Goal: Complete application form: Complete application form

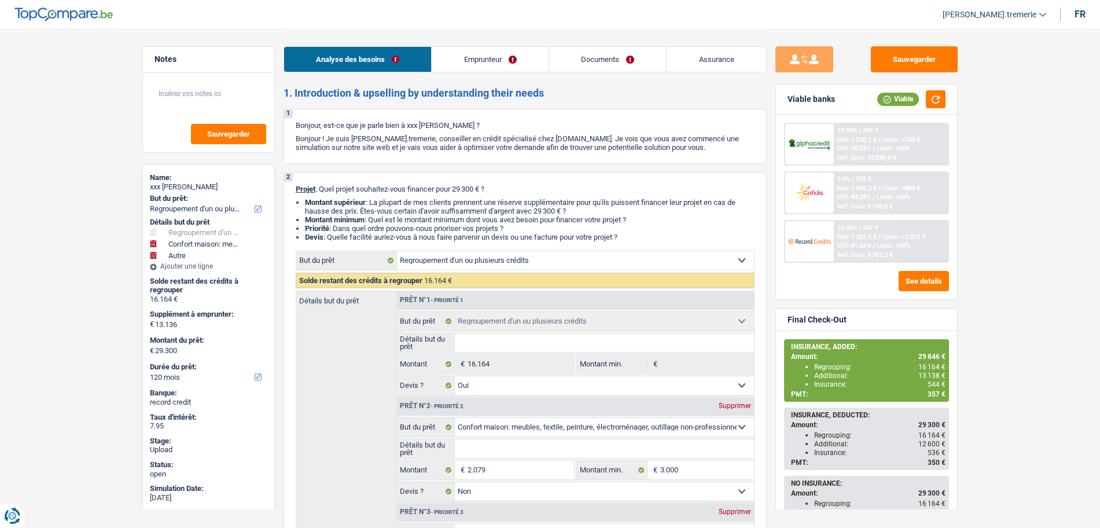
select select "refinancing"
select select "household"
select select "other"
select select "120"
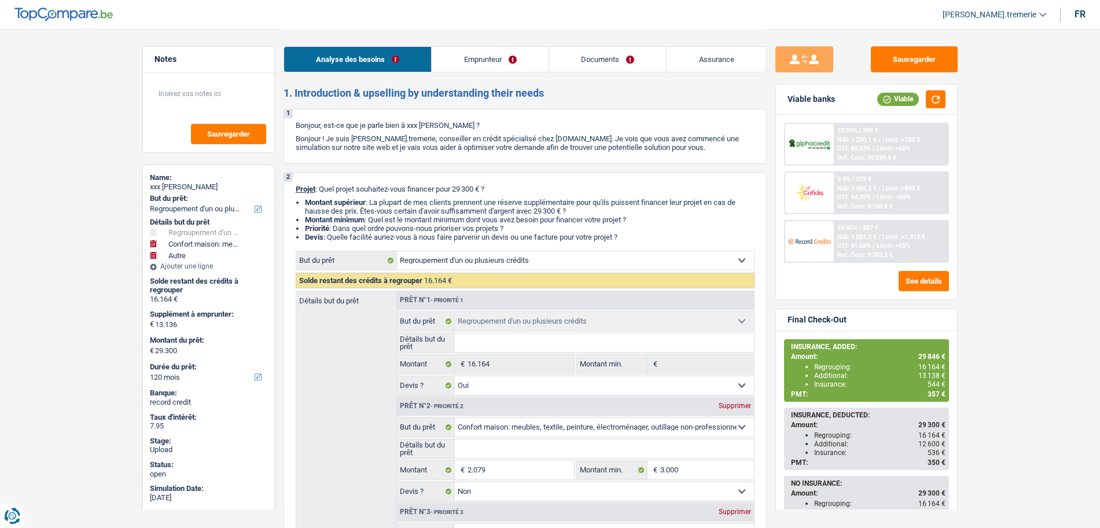
select select "refinancing"
select select "yes"
select select "household"
select select "false"
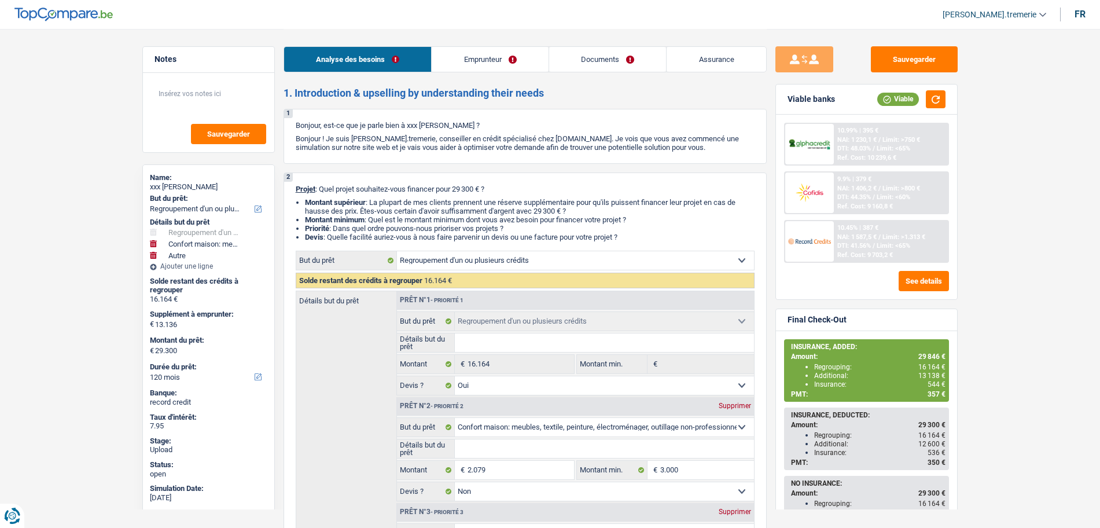
select select "other"
select select "120"
select select "publicEmployee"
select select "netSalary"
select select "mealVouchers"
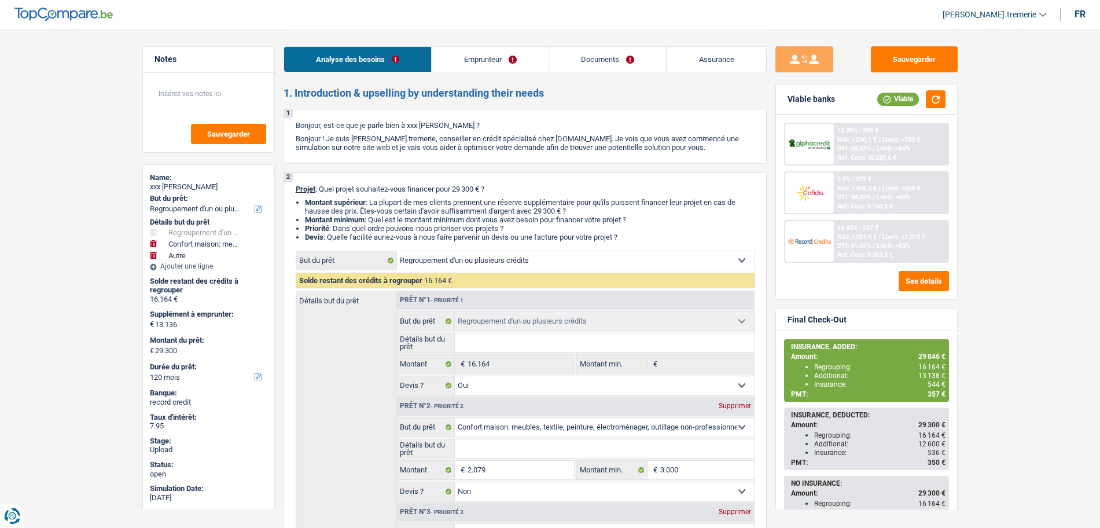
select select "familyAllowances"
select select "ownerWithMortgage"
select select "mortgage"
select select "360"
select select "renovationLoan"
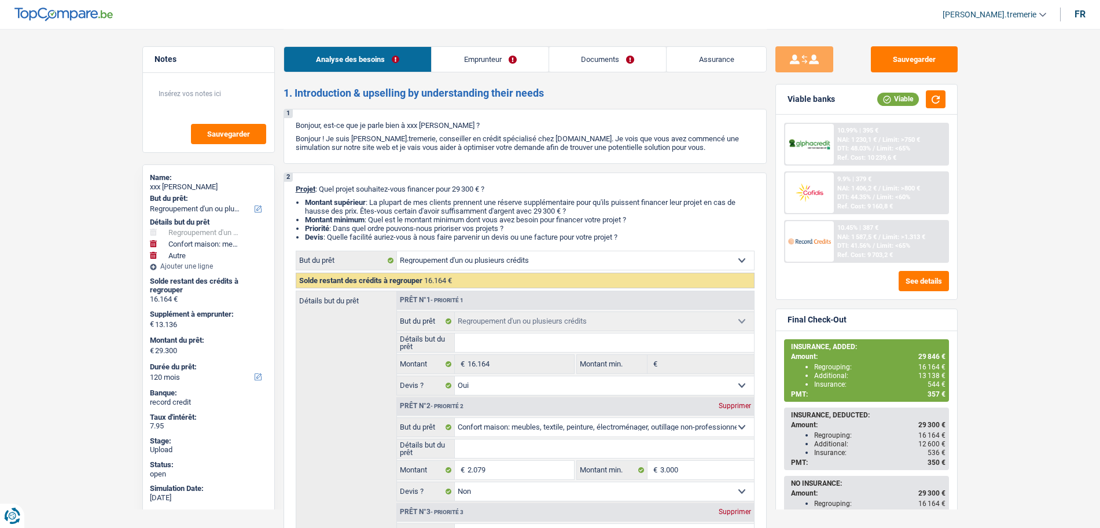
select select "120"
select select "carLoan"
select select "60"
select select "refinancing"
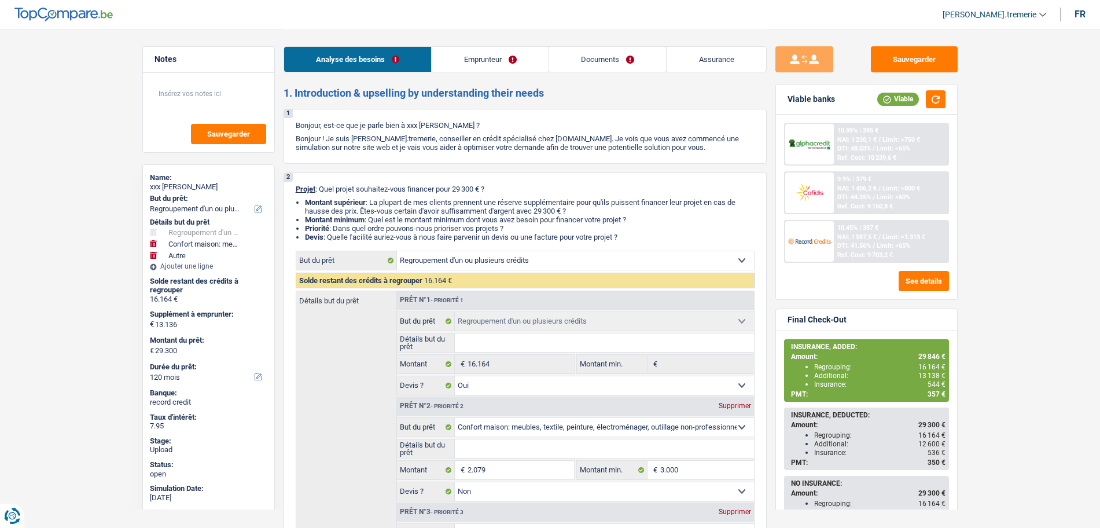
select select "yes"
select select "household"
select select "false"
select select "other"
select select "120"
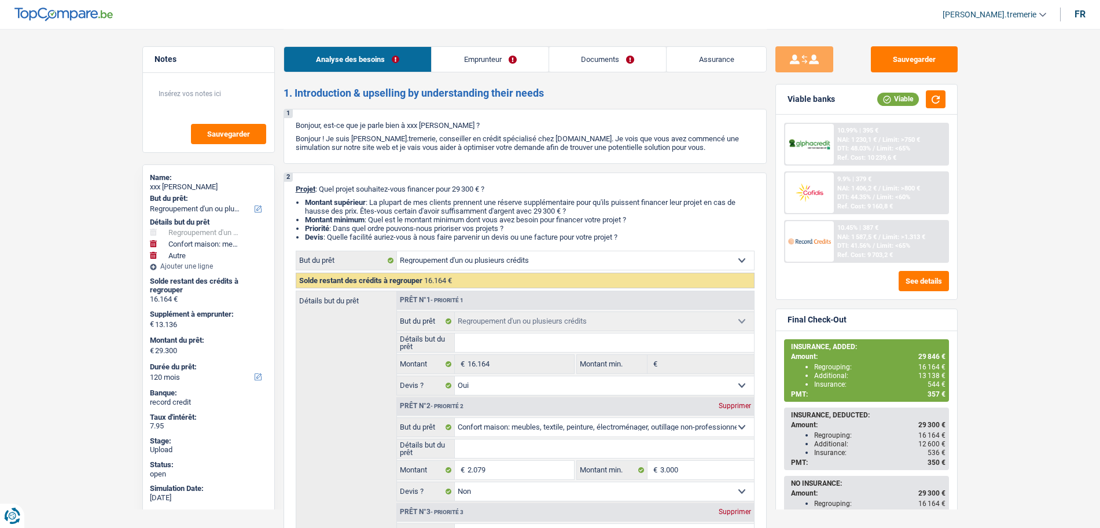
drag, startPoint x: 0, startPoint y: 0, endPoint x: 581, endPoint y: 59, distance: 584.3
click at [581, 59] on link "Documents" at bounding box center [607, 59] width 117 height 25
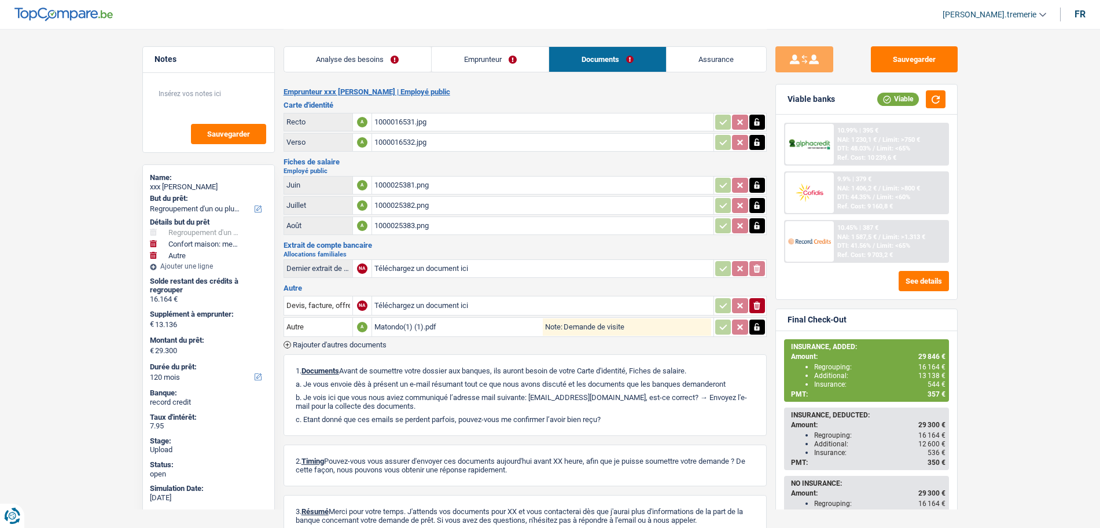
scroll to position [76, 0]
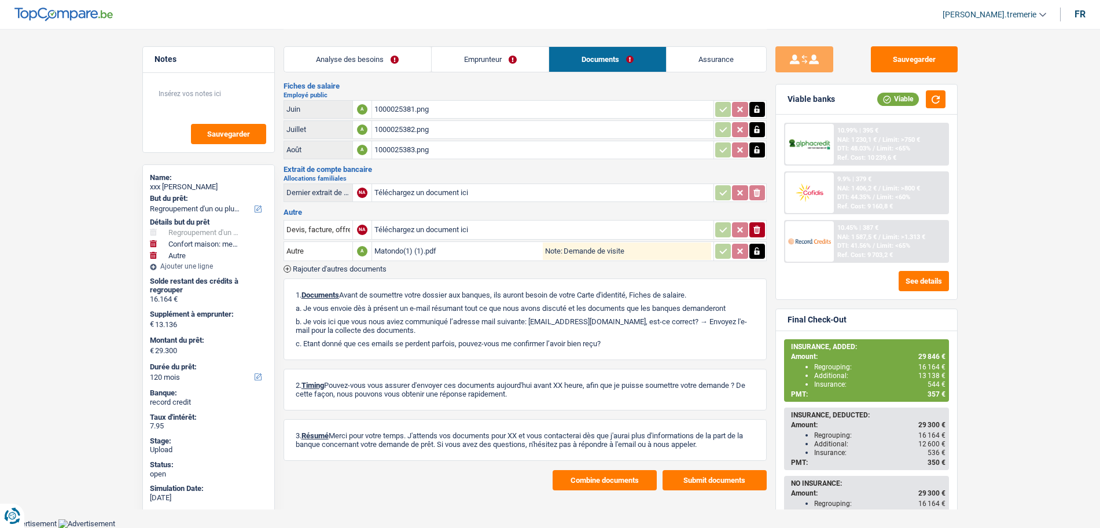
click at [602, 486] on button "Combine documents" at bounding box center [604, 480] width 104 height 20
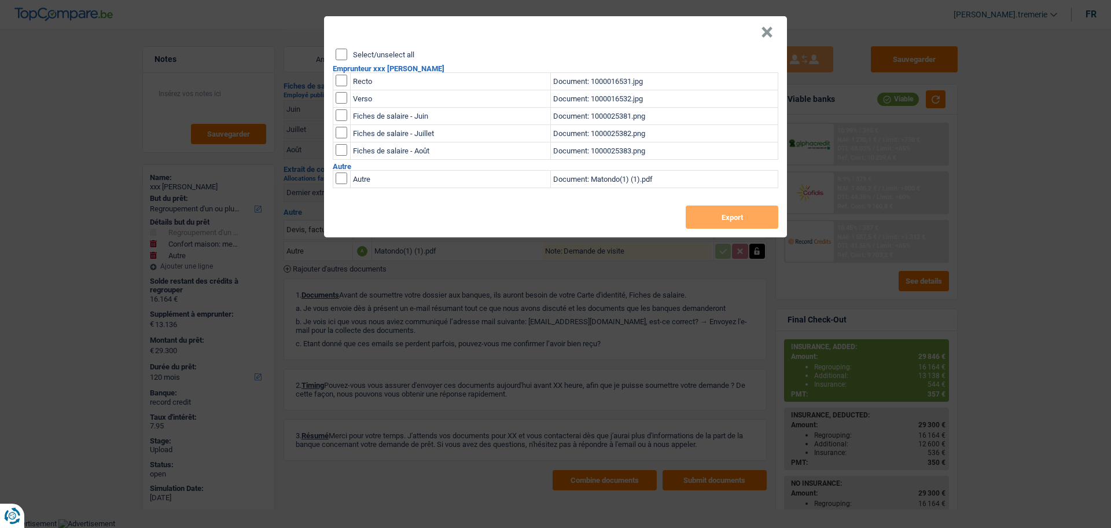
click at [341, 55] on input "Select/unselect all" at bounding box center [341, 55] width 12 height 12
checkbox input "true"
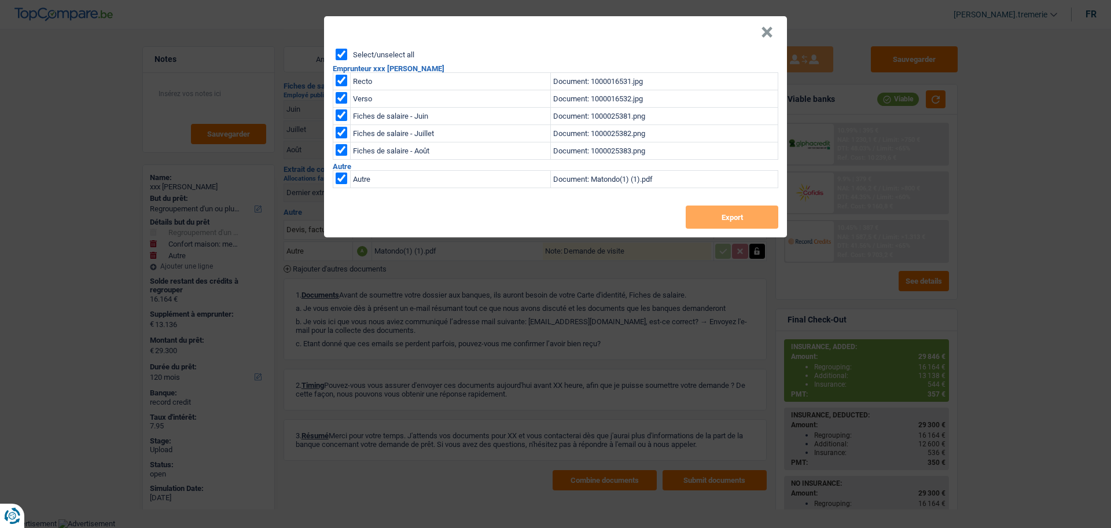
checkbox input "true"
click at [721, 211] on button "Export" at bounding box center [731, 216] width 93 height 23
click at [520, 6] on div "× Select/unselect all Emprunteur xxx [PERSON_NAME] Recto Document: 1000016531.j…" at bounding box center [555, 264] width 1111 height 528
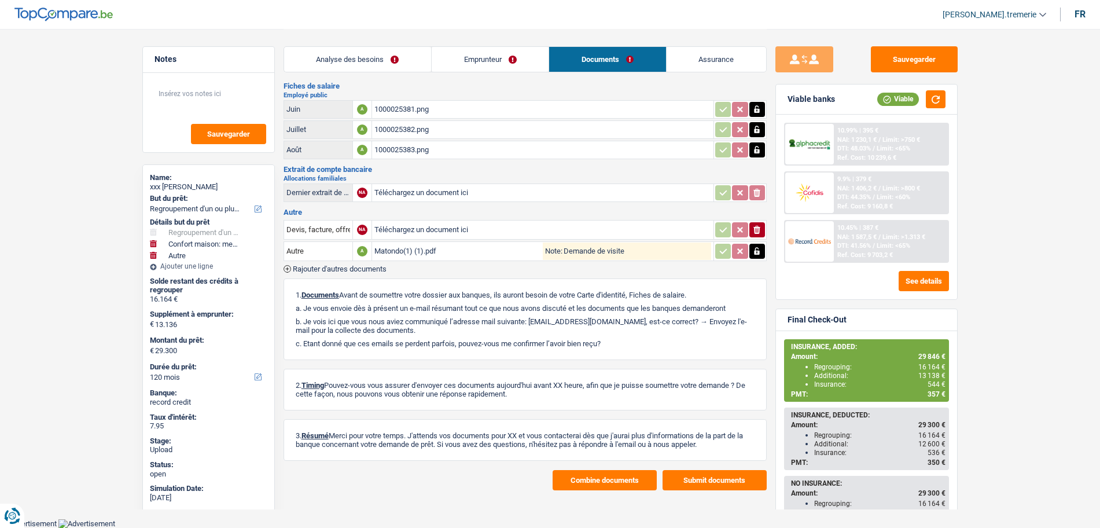
click at [399, 57] on link "Analyse des besoins" at bounding box center [357, 59] width 147 height 25
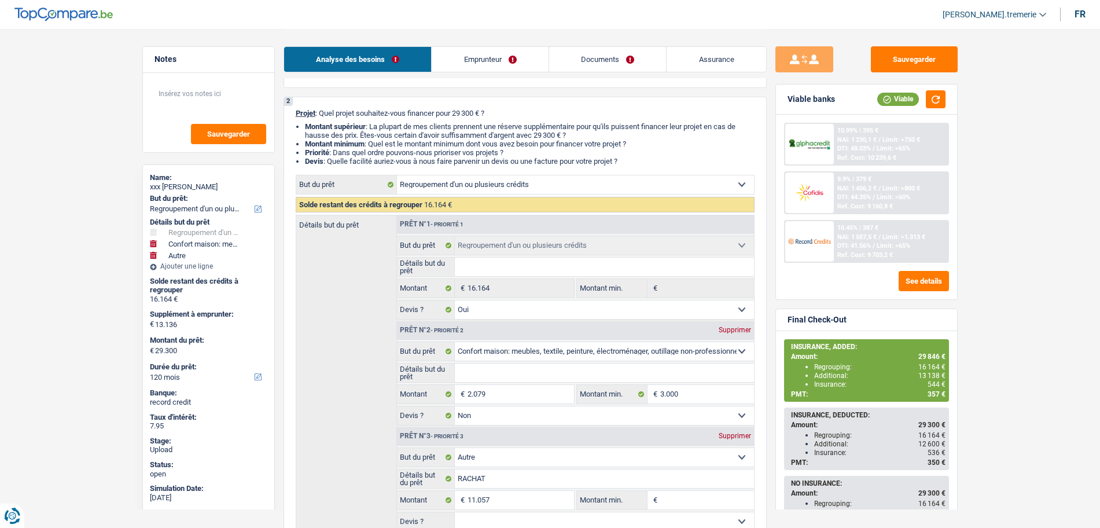
scroll to position [76, 0]
